Goal: Transaction & Acquisition: Download file/media

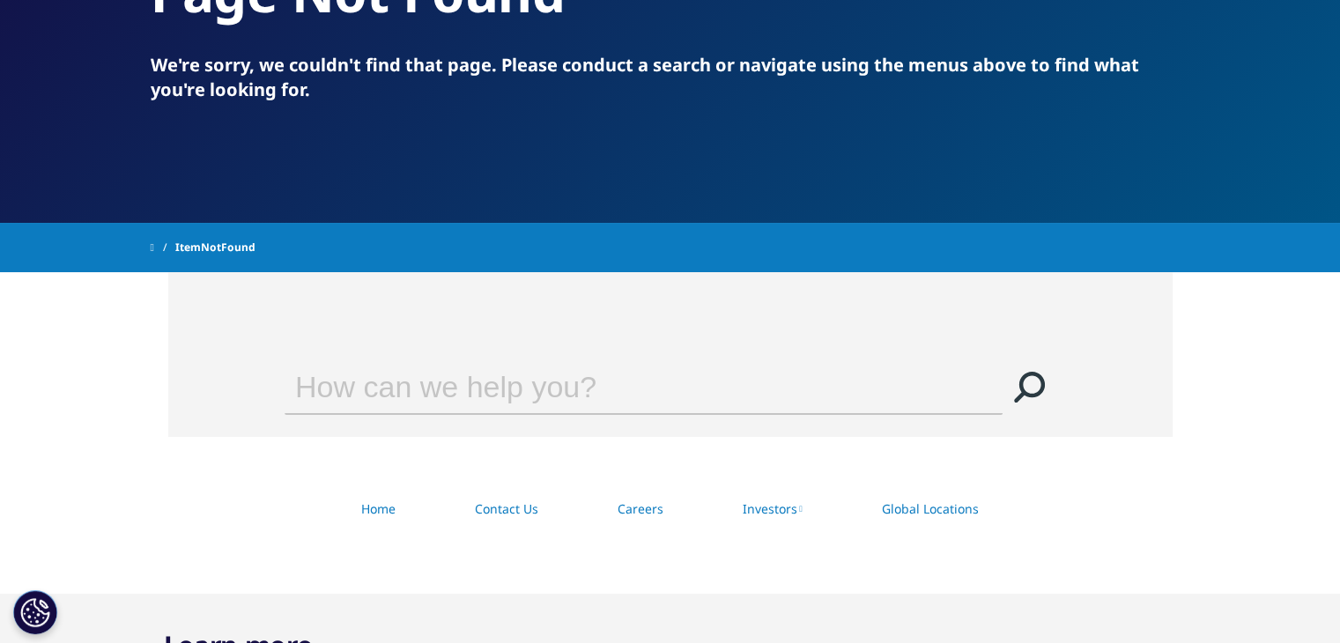
scroll to position [264, 0]
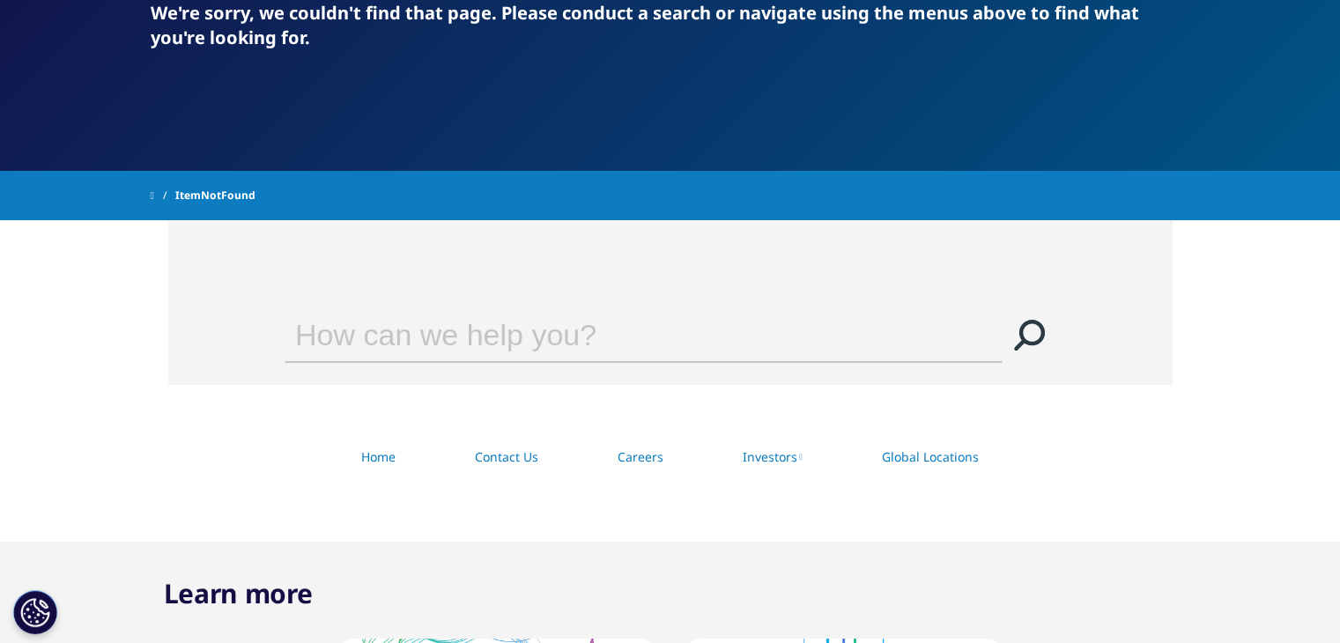
drag, startPoint x: 518, startPoint y: 349, endPoint x: 522, endPoint y: 339, distance: 10.6
click at [519, 345] on input "Search" at bounding box center [619, 334] width 668 height 53
paste input "The Use of Biomarkers"
type input "The Use of Biomarkers"
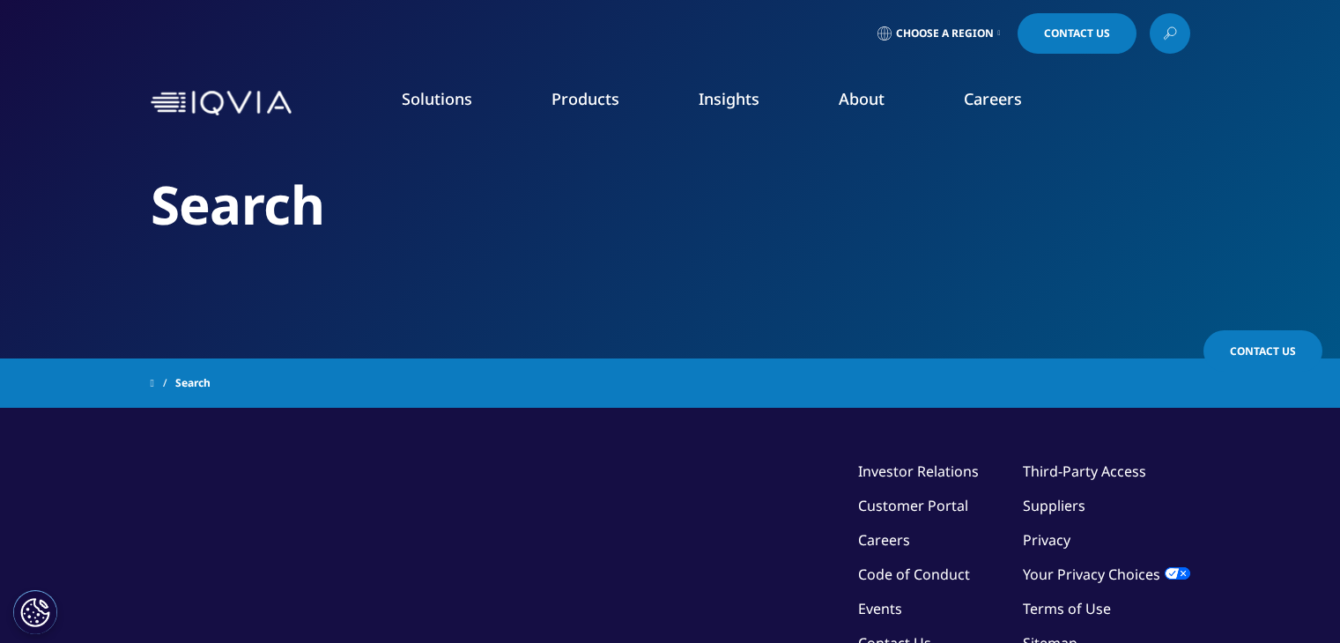
scroll to position [217, 0]
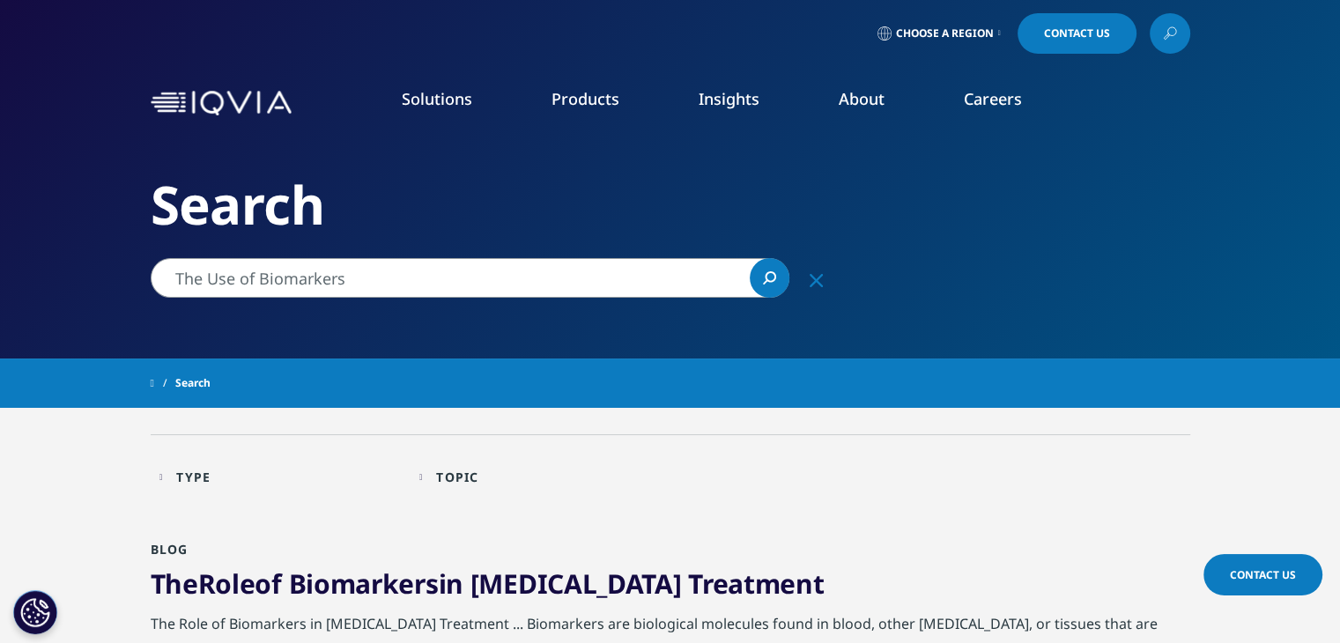
click at [282, 272] on input "The Use of Biomarkers" at bounding box center [470, 278] width 639 height 40
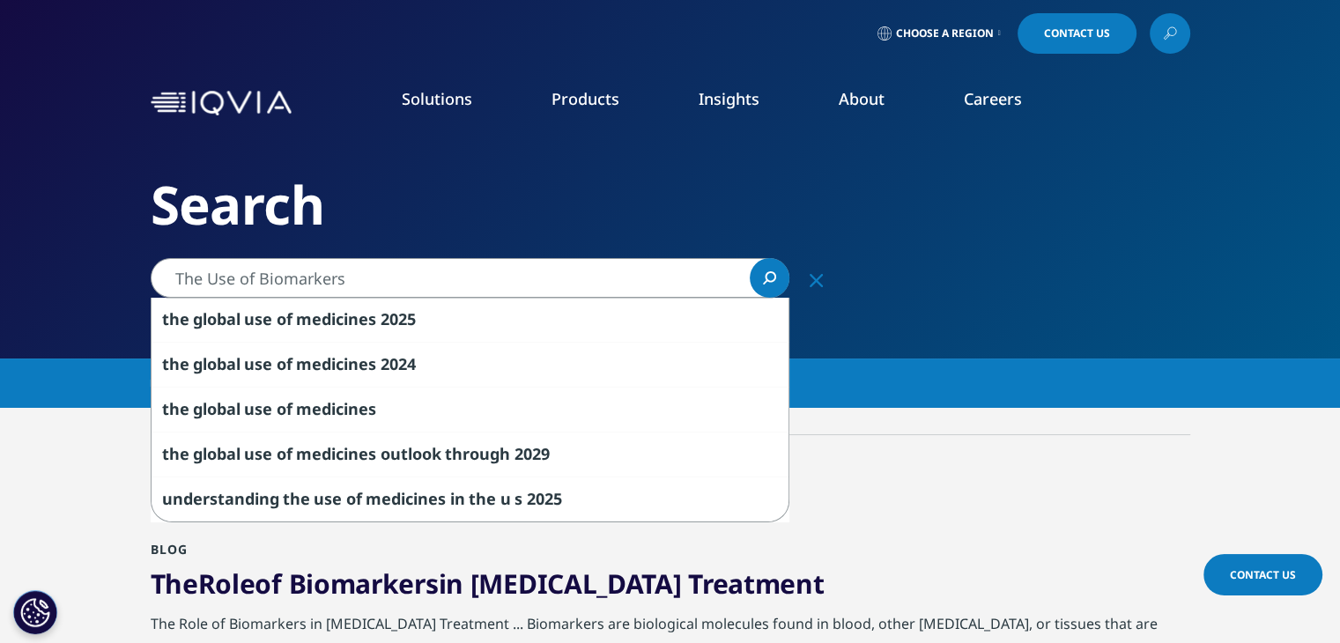
paste input "The Use of Biomarkers"
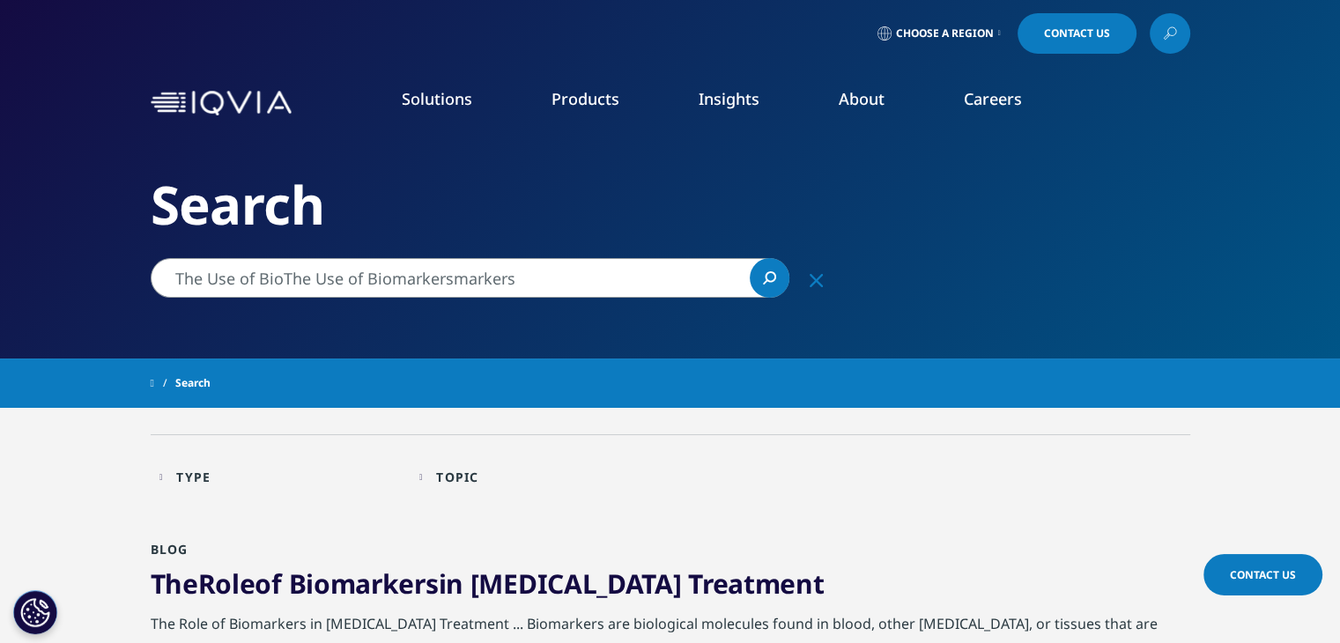
drag, startPoint x: 572, startPoint y: 283, endPoint x: 0, endPoint y: 279, distance: 571.8
paste input "Search"
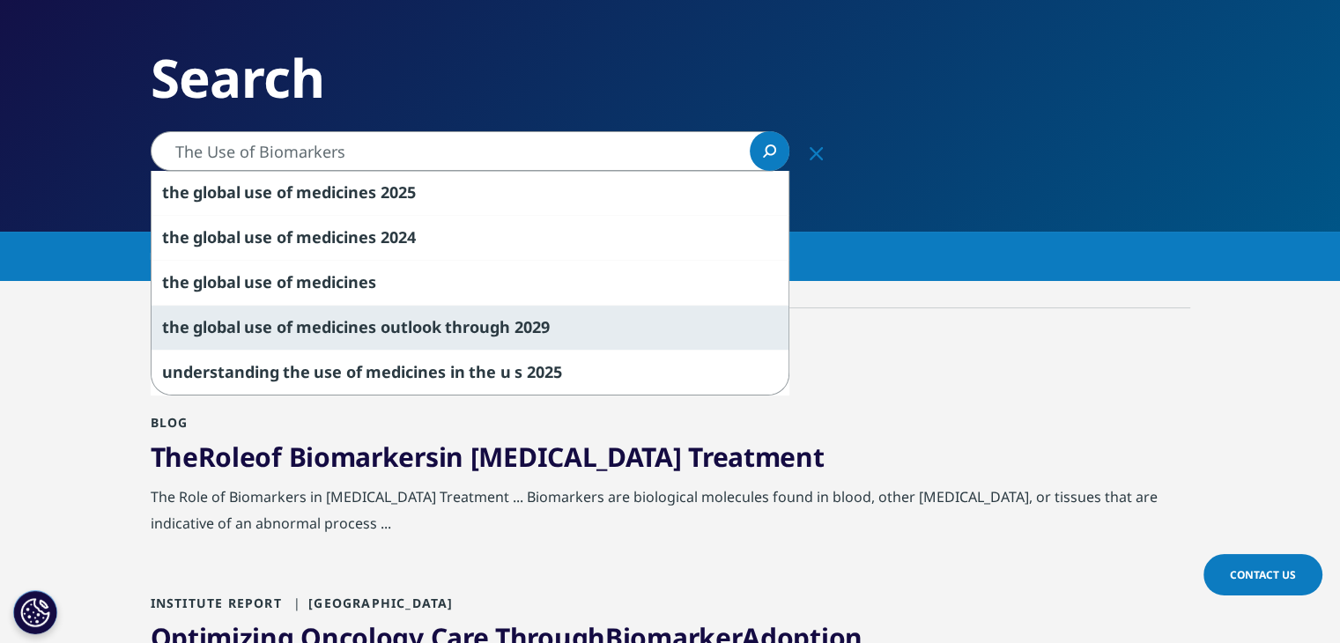
scroll to position [176, 0]
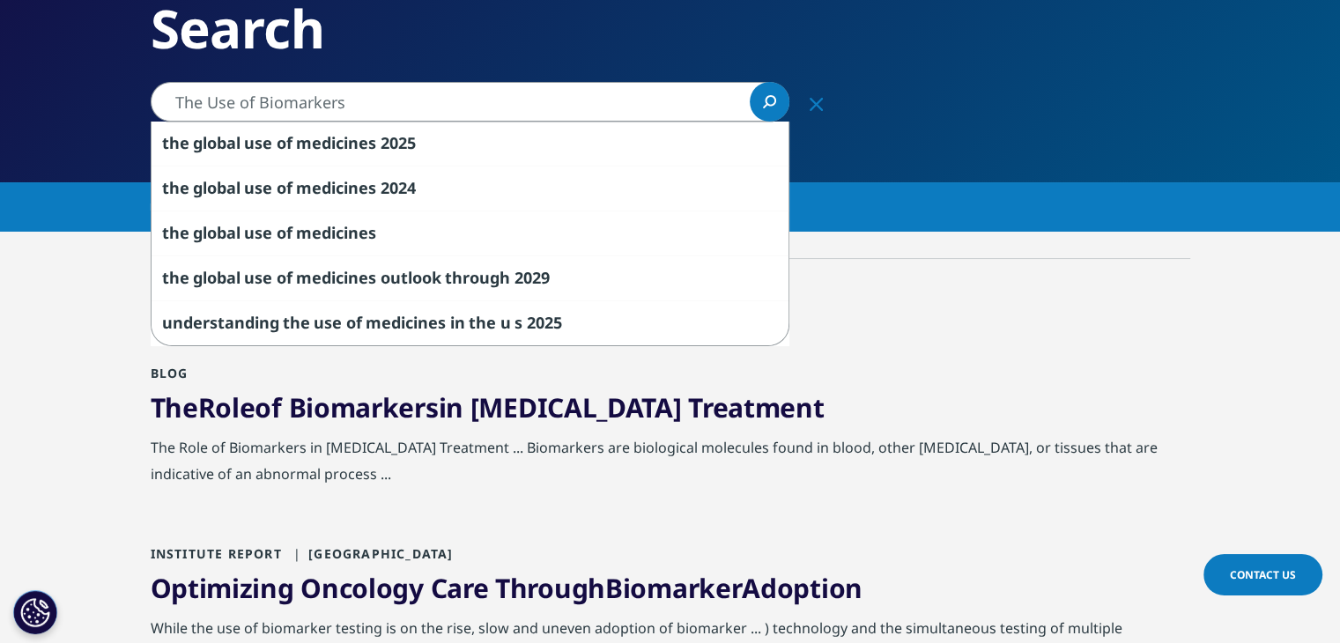
drag, startPoint x: 352, startPoint y: 99, endPoint x: 0, endPoint y: 86, distance: 351.7
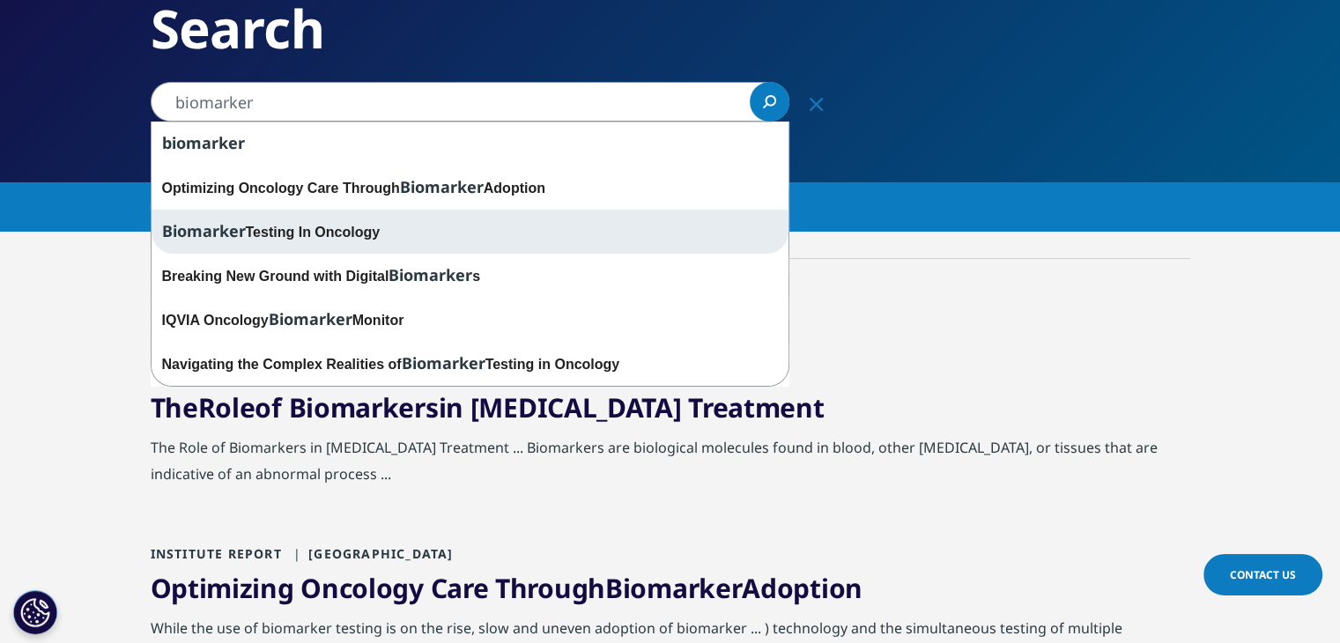
click at [317, 230] on div "Biomarker Testing In Oncology" at bounding box center [470, 232] width 637 height 44
type input "Biomarker Testing In Oncology"
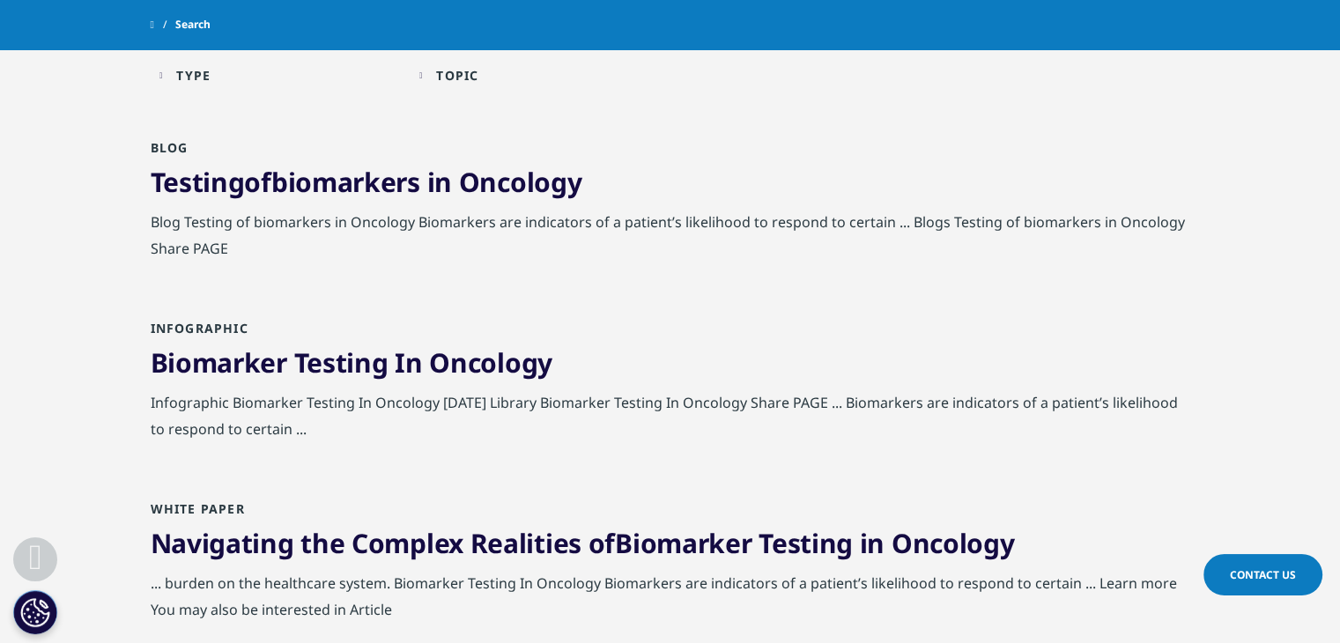
scroll to position [441, 0]
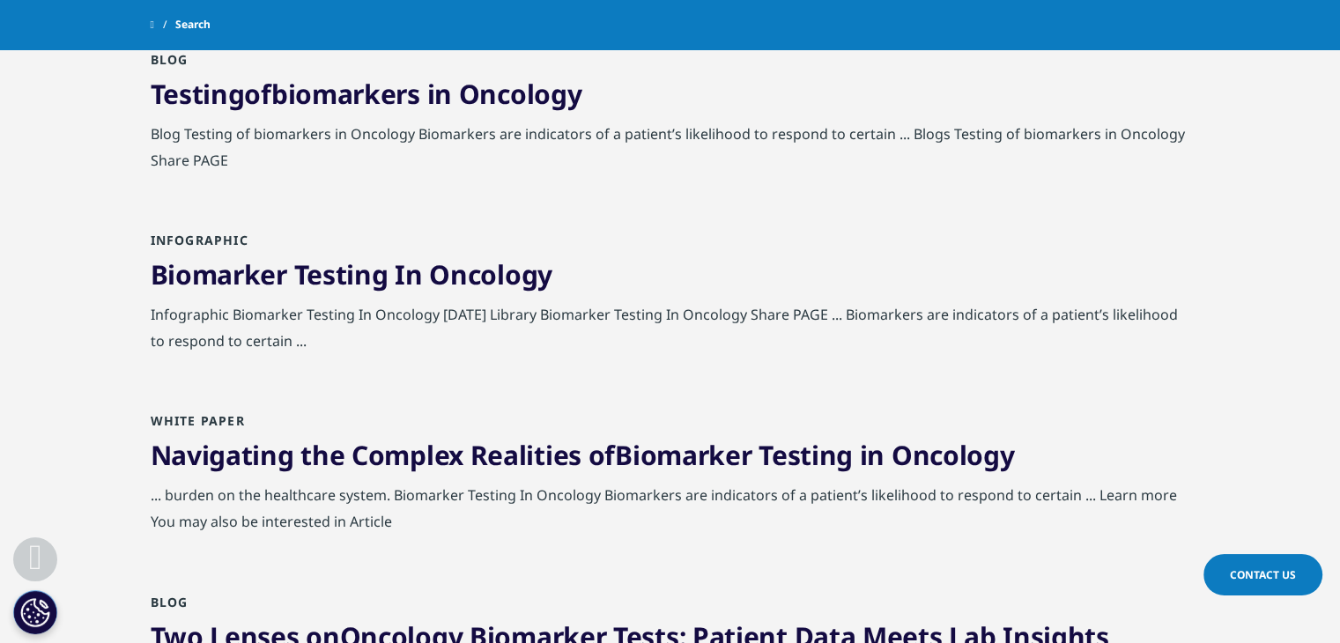
click at [526, 263] on span "Oncology" at bounding box center [490, 274] width 123 height 36
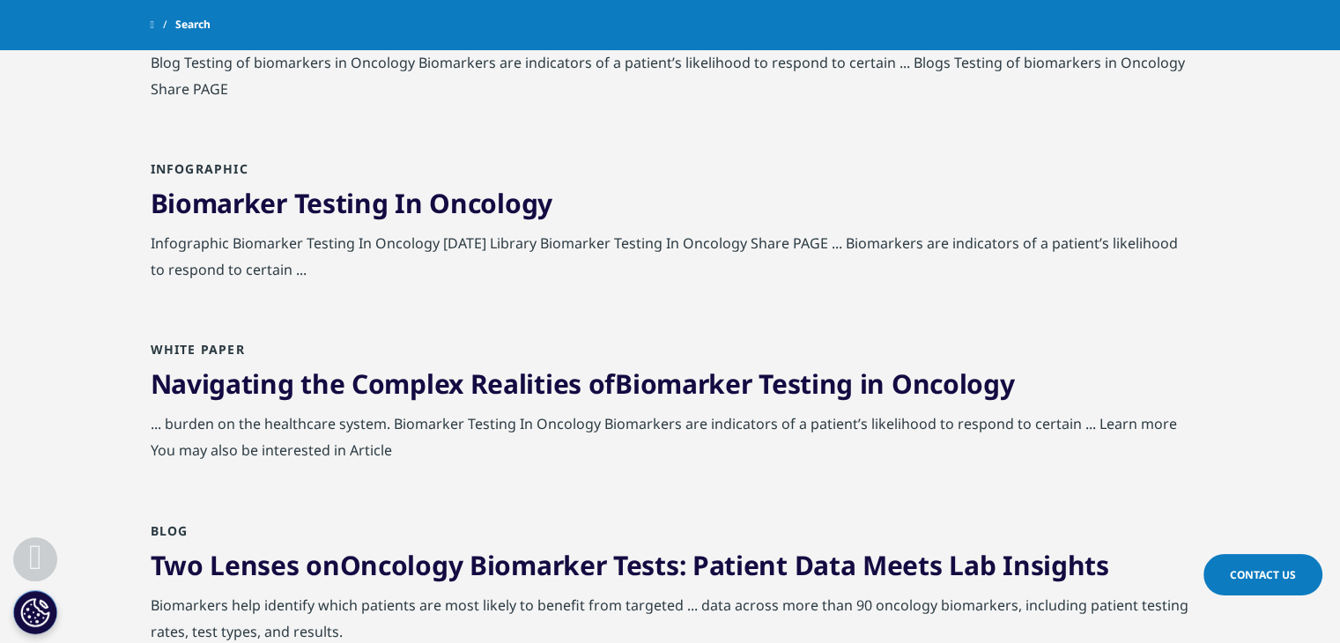
scroll to position [754, 0]
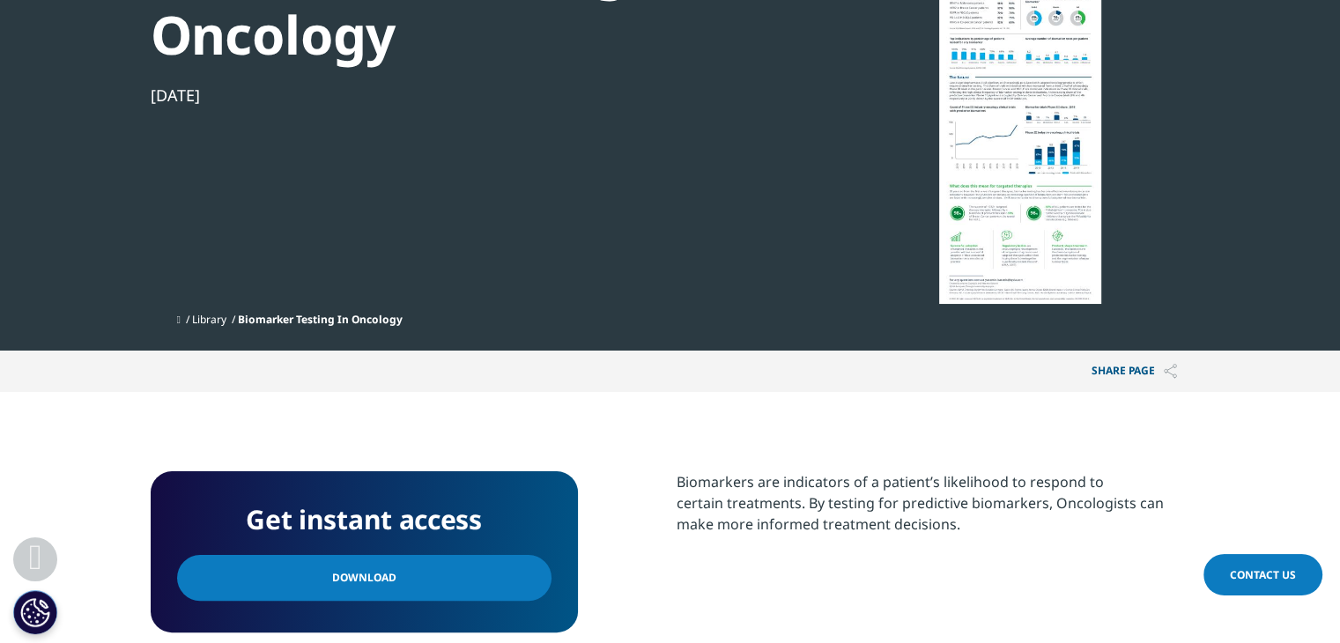
scroll to position [264, 0]
click at [1036, 109] on div at bounding box center [1020, 105] width 340 height 396
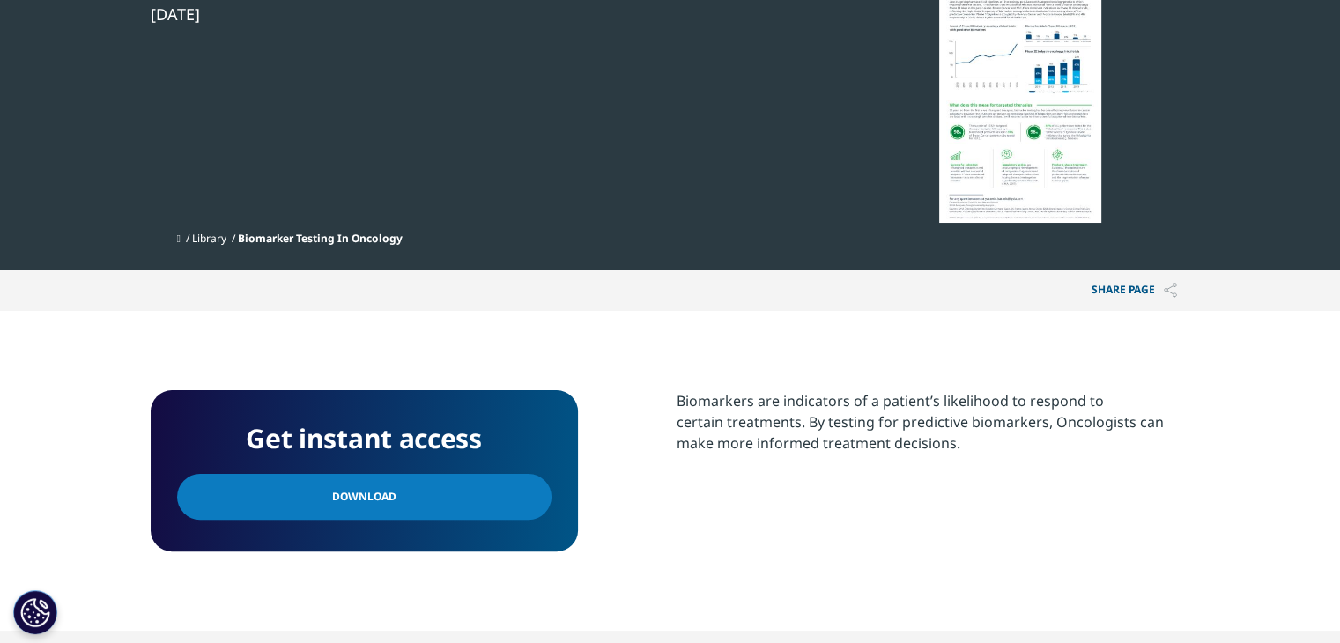
scroll to position [529, 0]
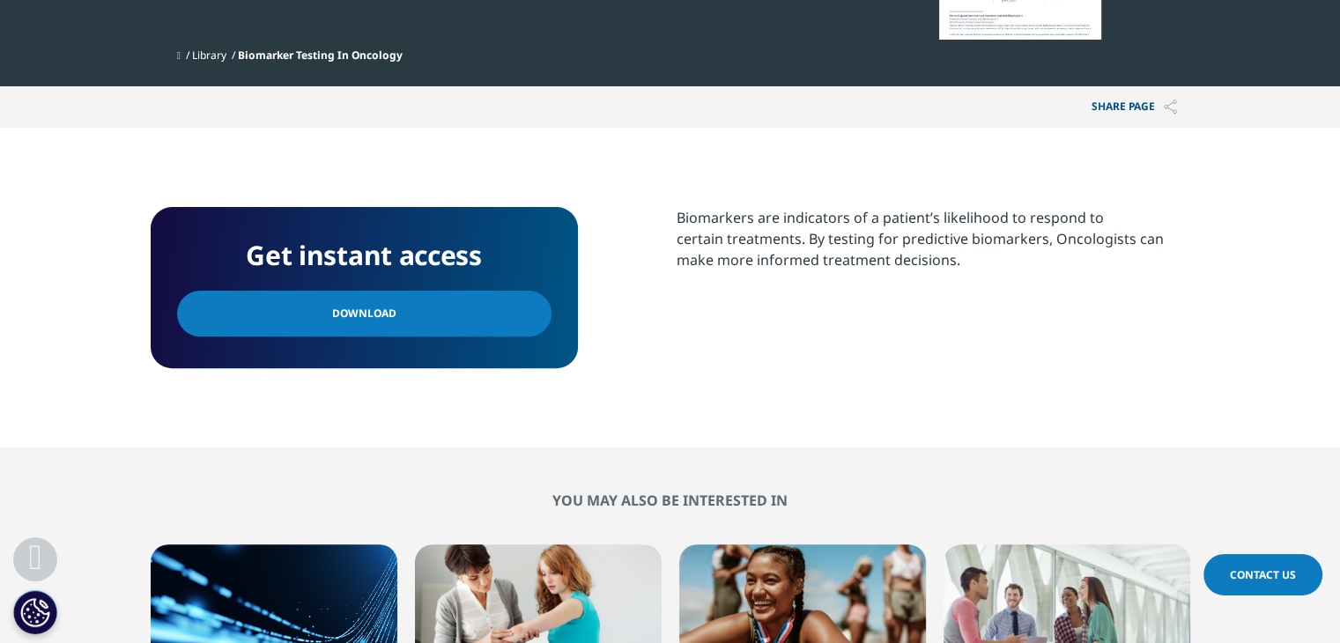
click at [381, 318] on span "Download" at bounding box center [364, 313] width 64 height 19
